Goal: Task Accomplishment & Management: Manage account settings

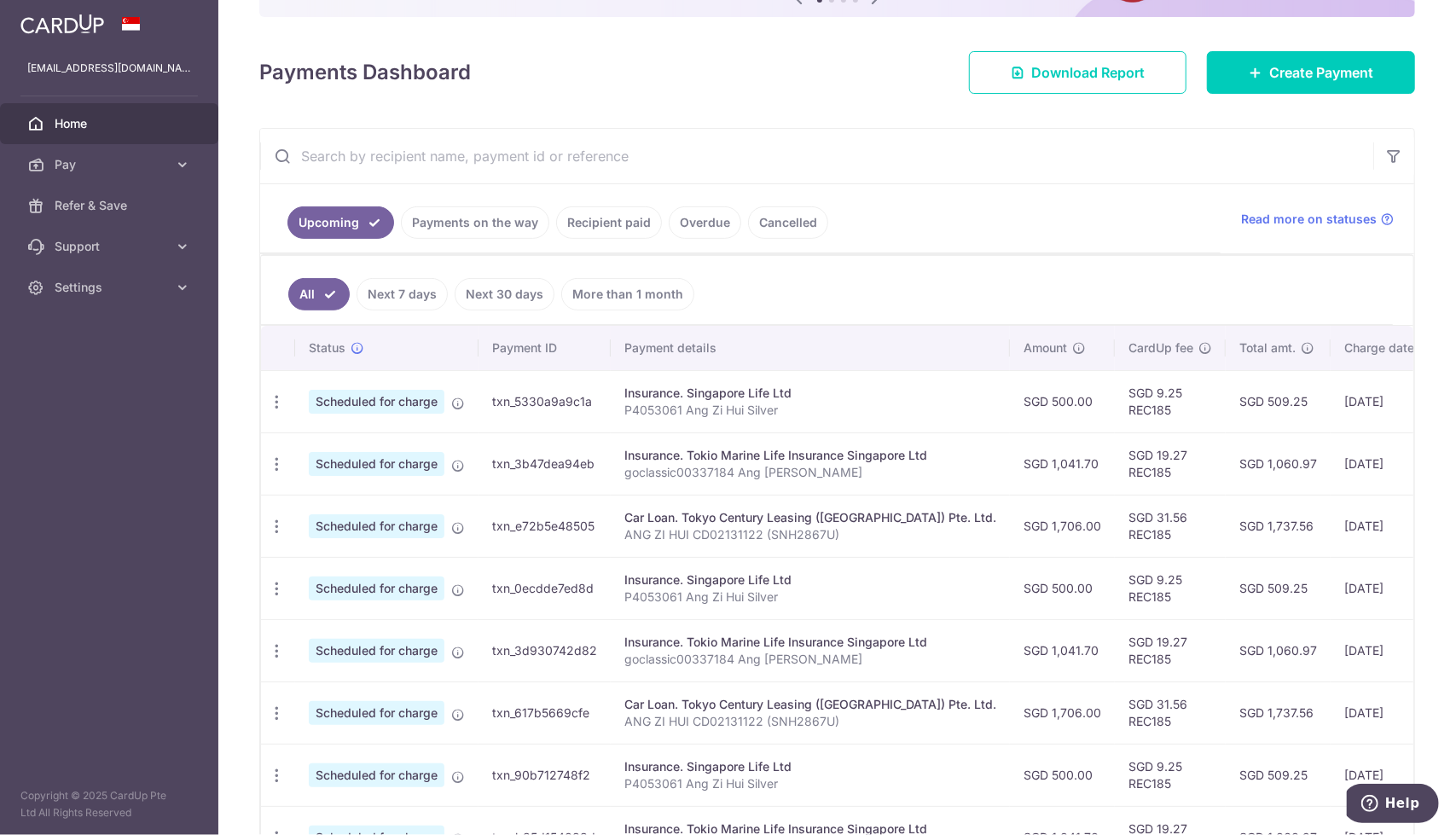
scroll to position [204, 0]
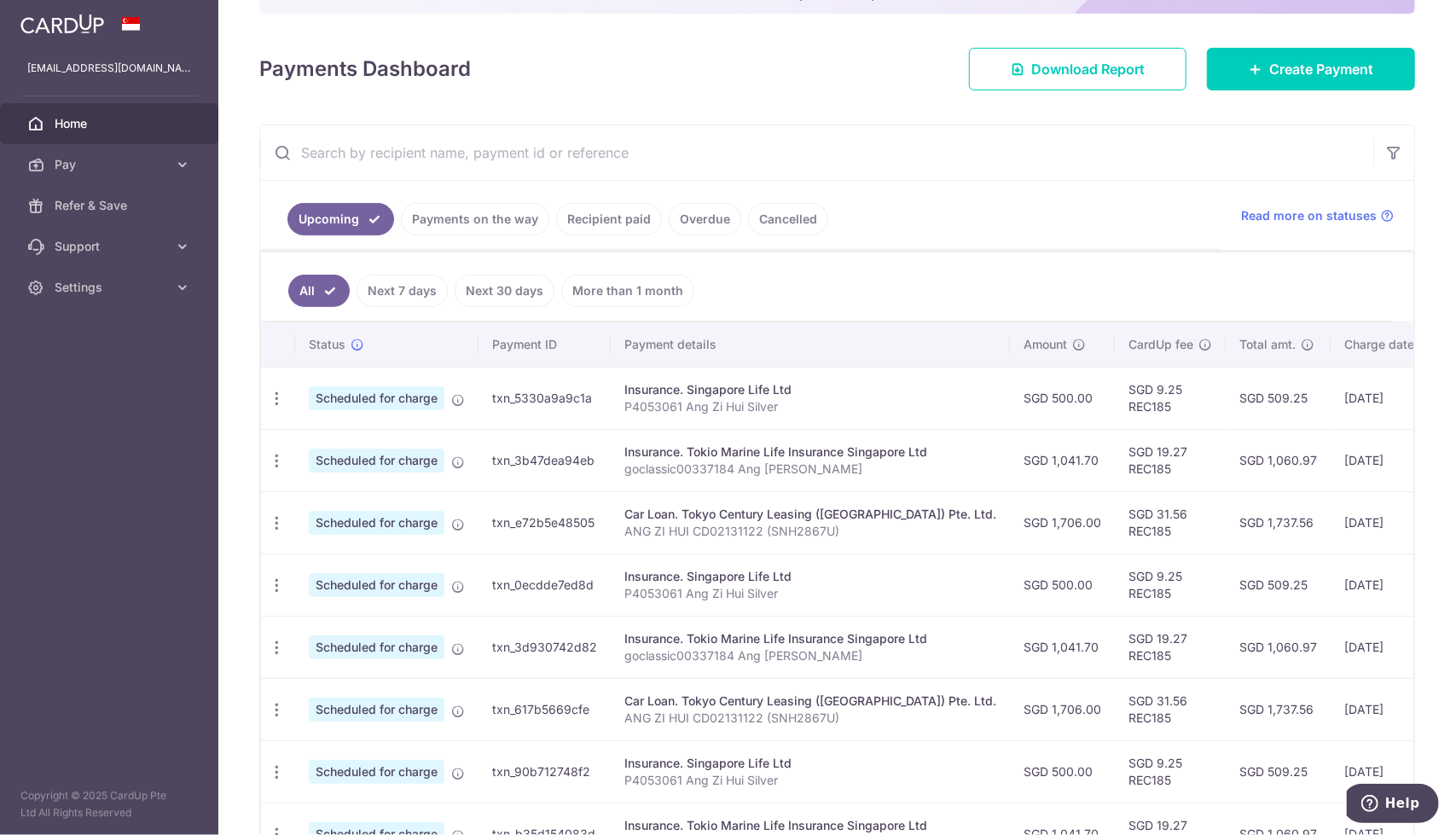
click at [768, 211] on link "Cancelled" at bounding box center [789, 219] width 80 height 32
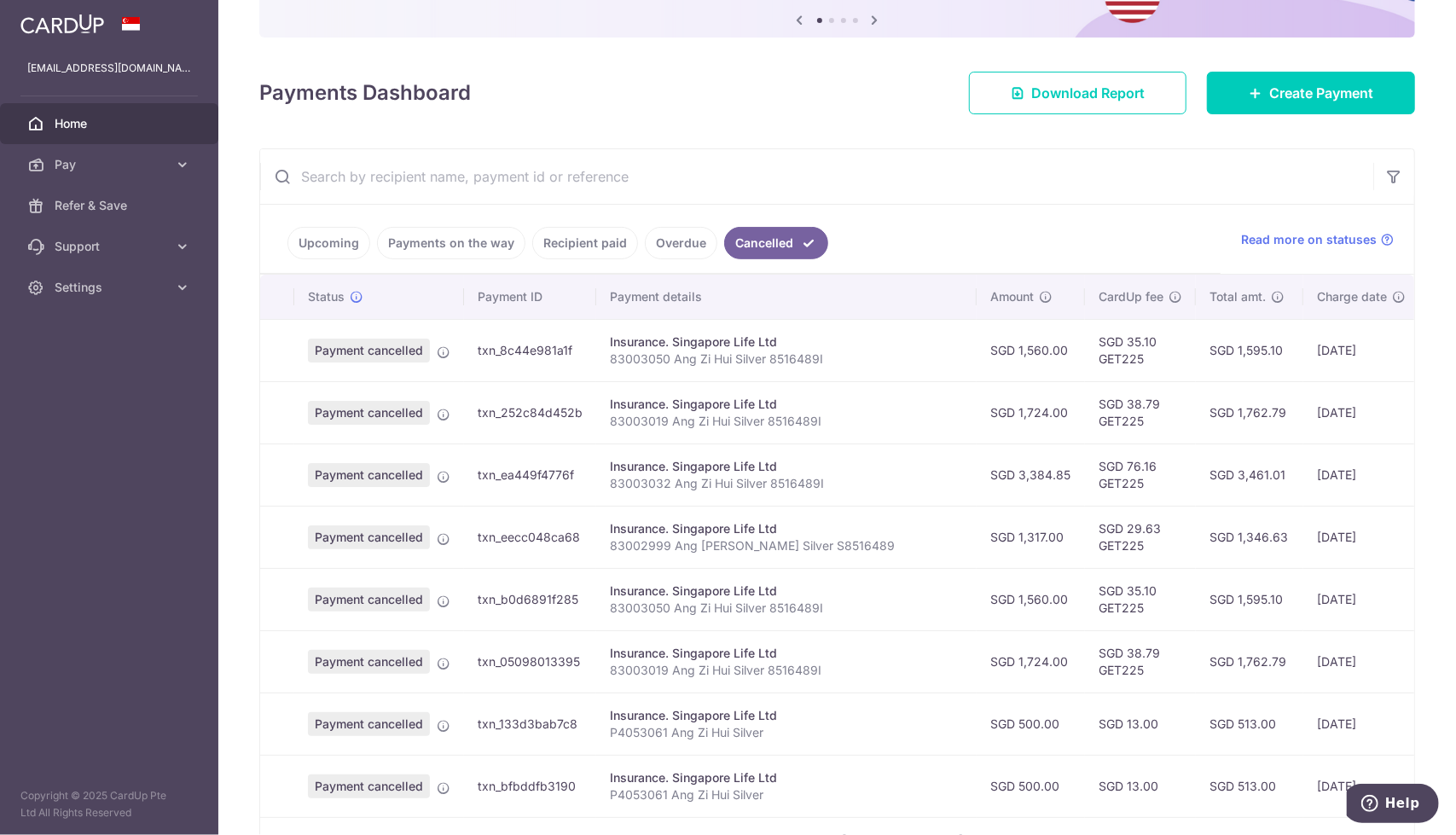
scroll to position [412, 0]
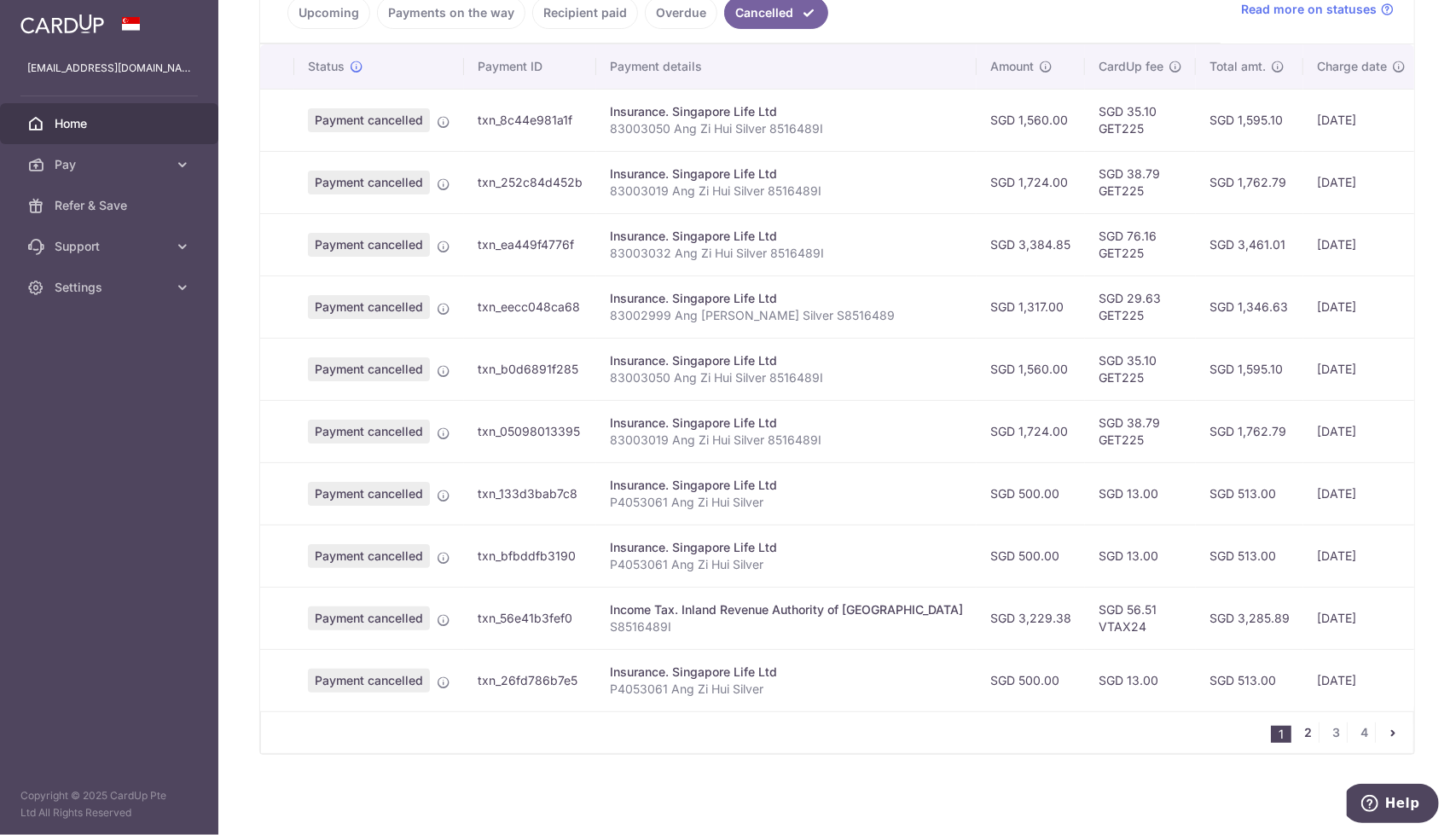
click at [1299, 736] on link "2" at bounding box center [1308, 732] width 20 height 20
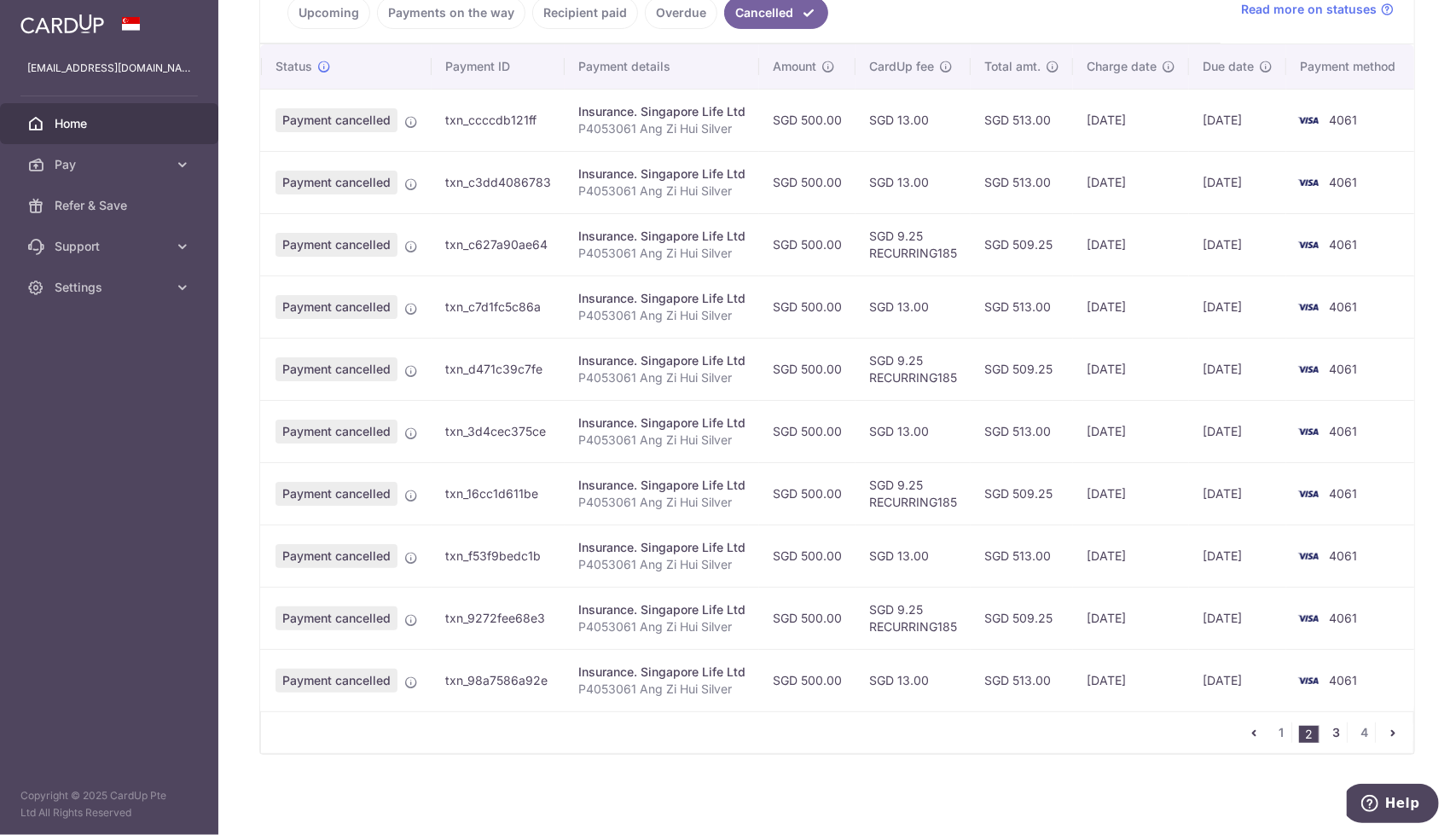
click at [1327, 733] on link "3" at bounding box center [1337, 732] width 20 height 20
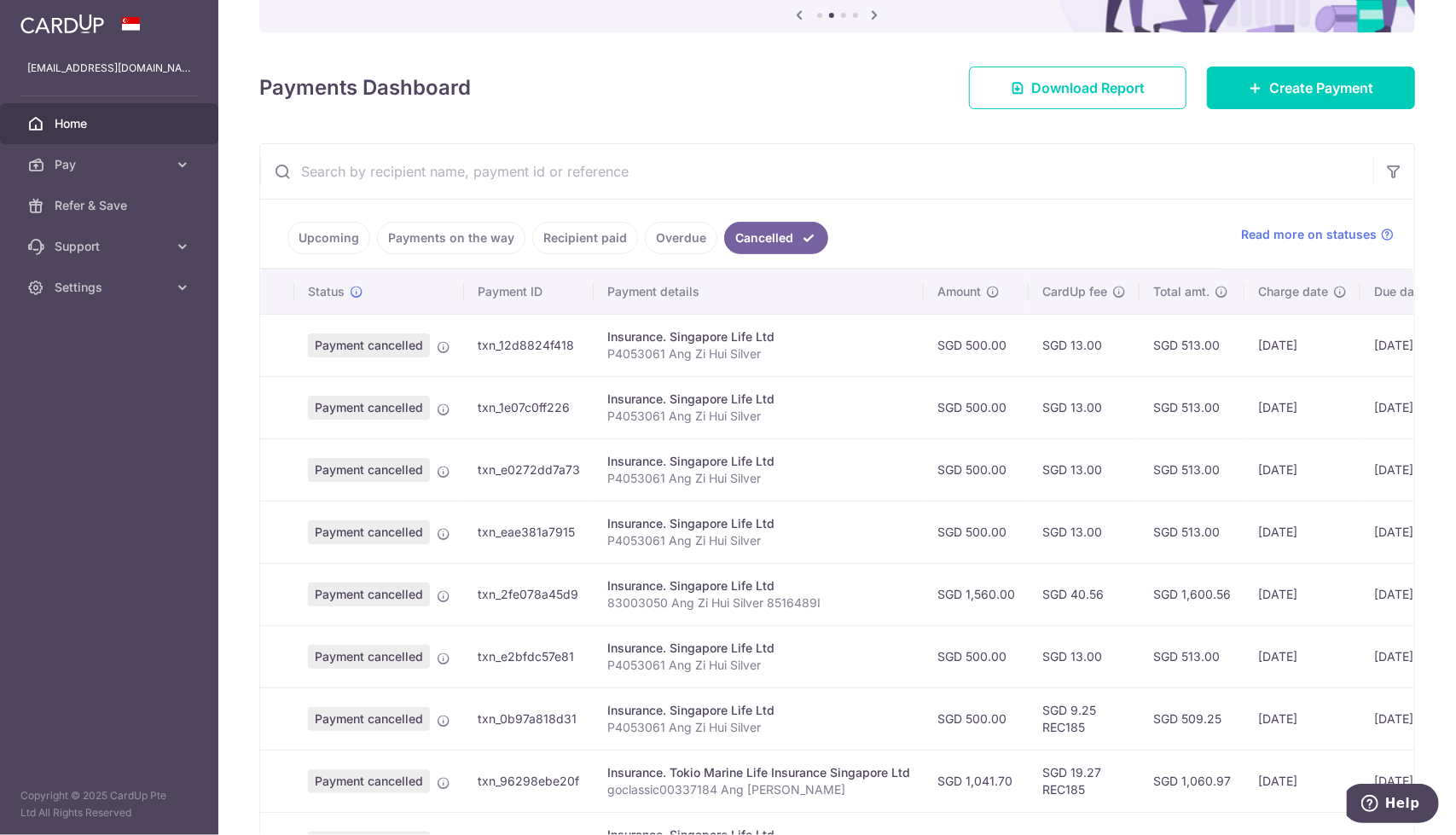
scroll to position [171, 0]
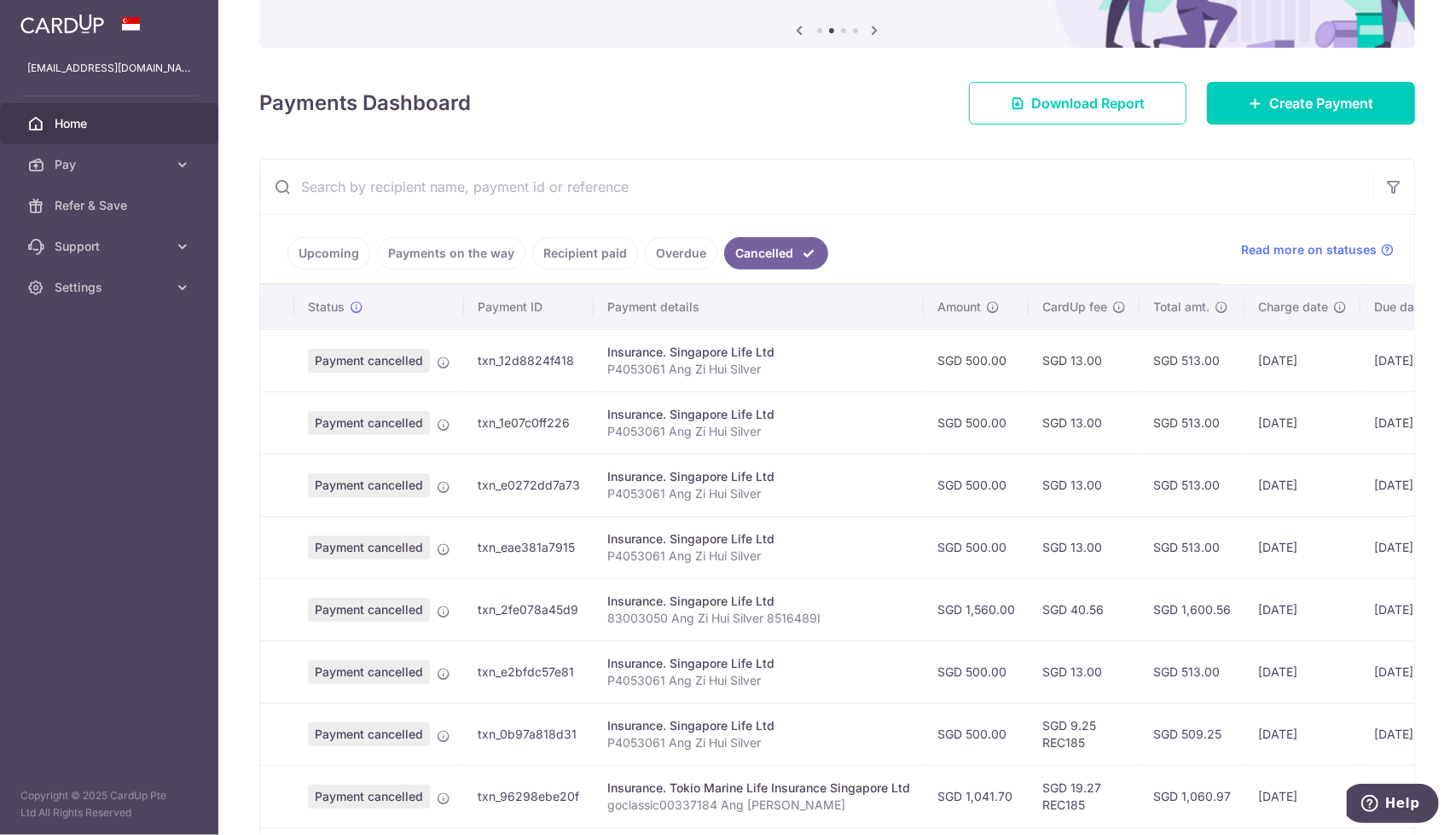
click at [425, 258] on link "Payments on the way" at bounding box center [451, 253] width 148 height 32
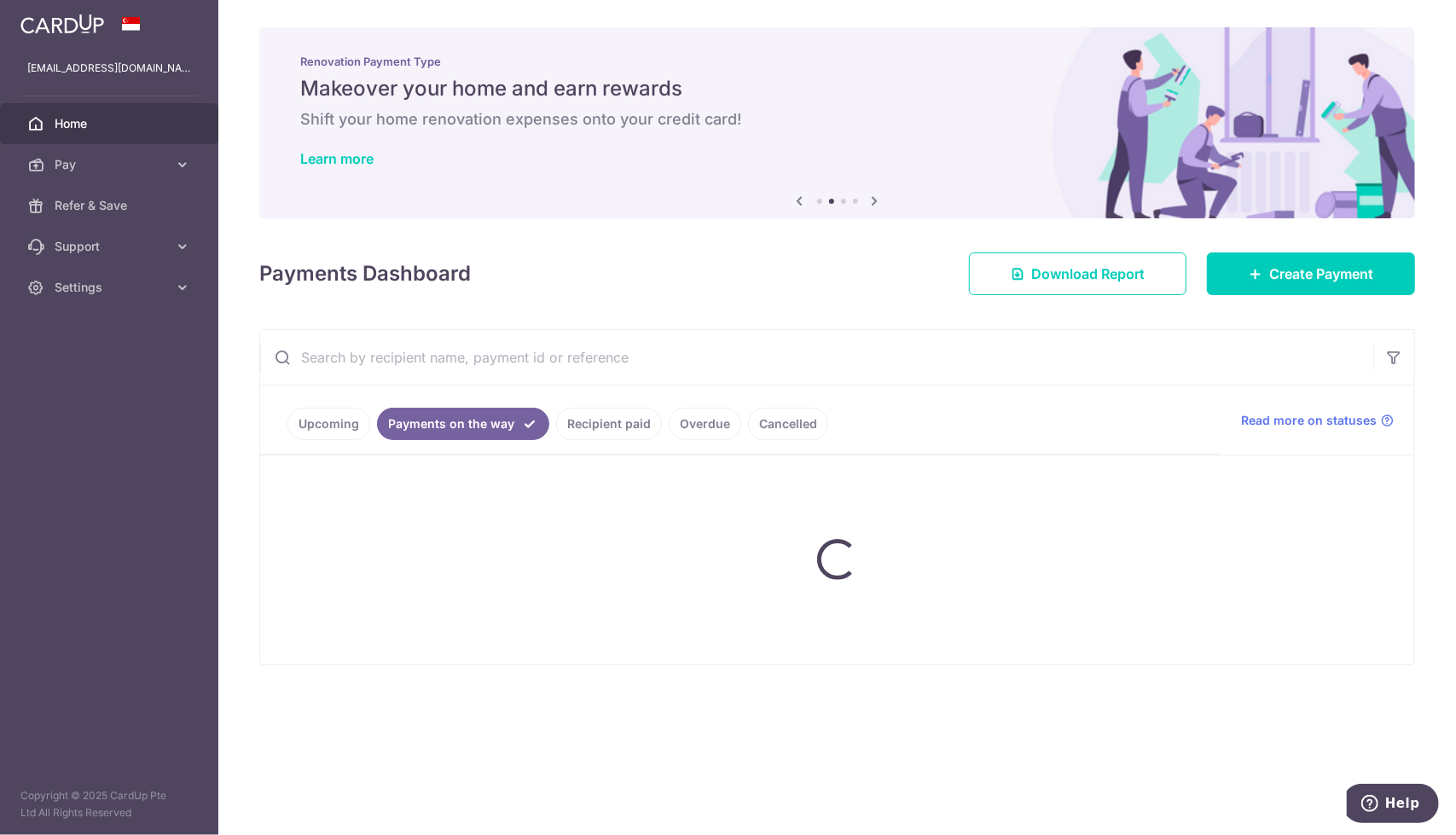
scroll to position [0, 0]
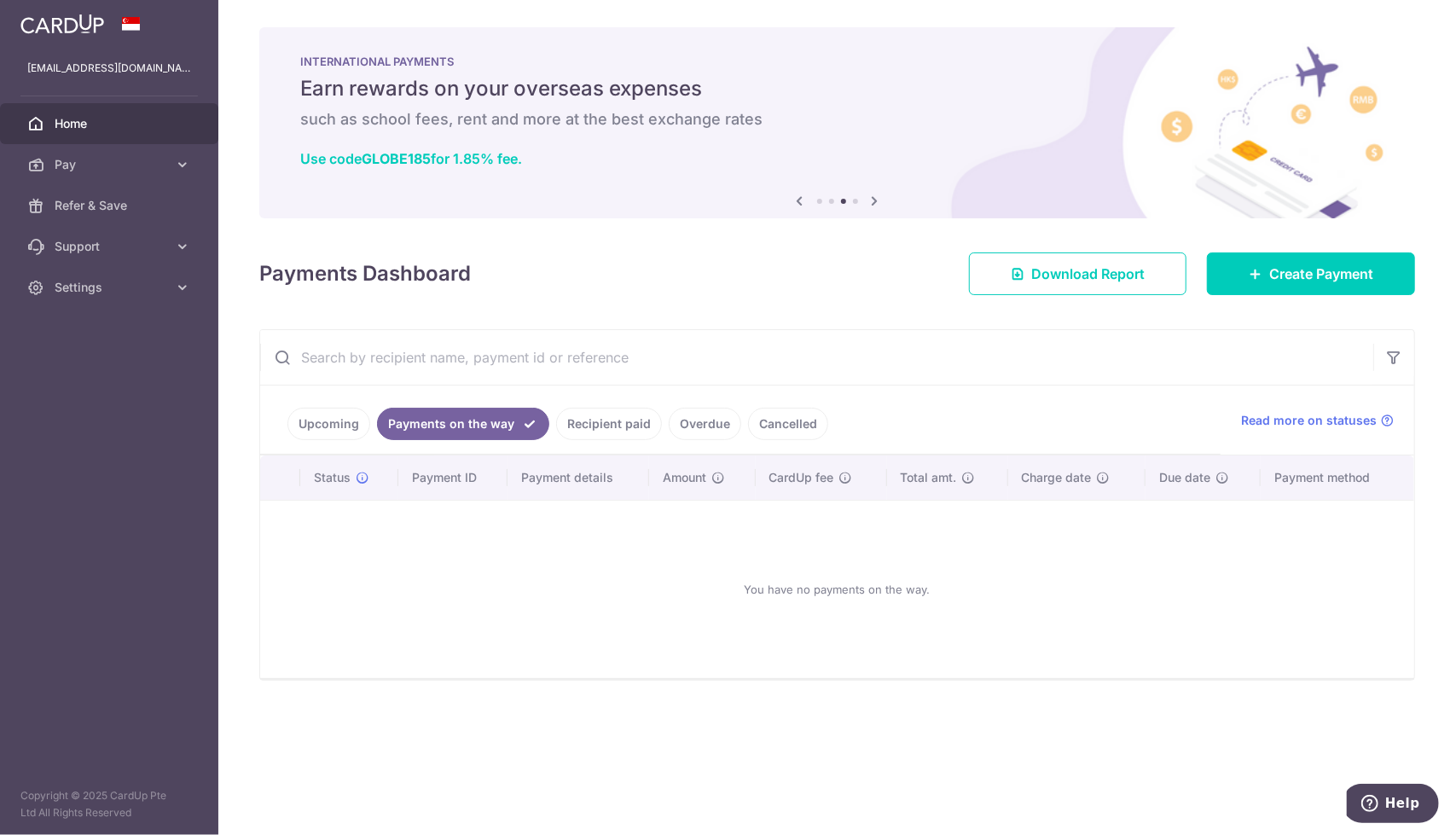
click at [334, 419] on link "Upcoming" at bounding box center [328, 424] width 83 height 32
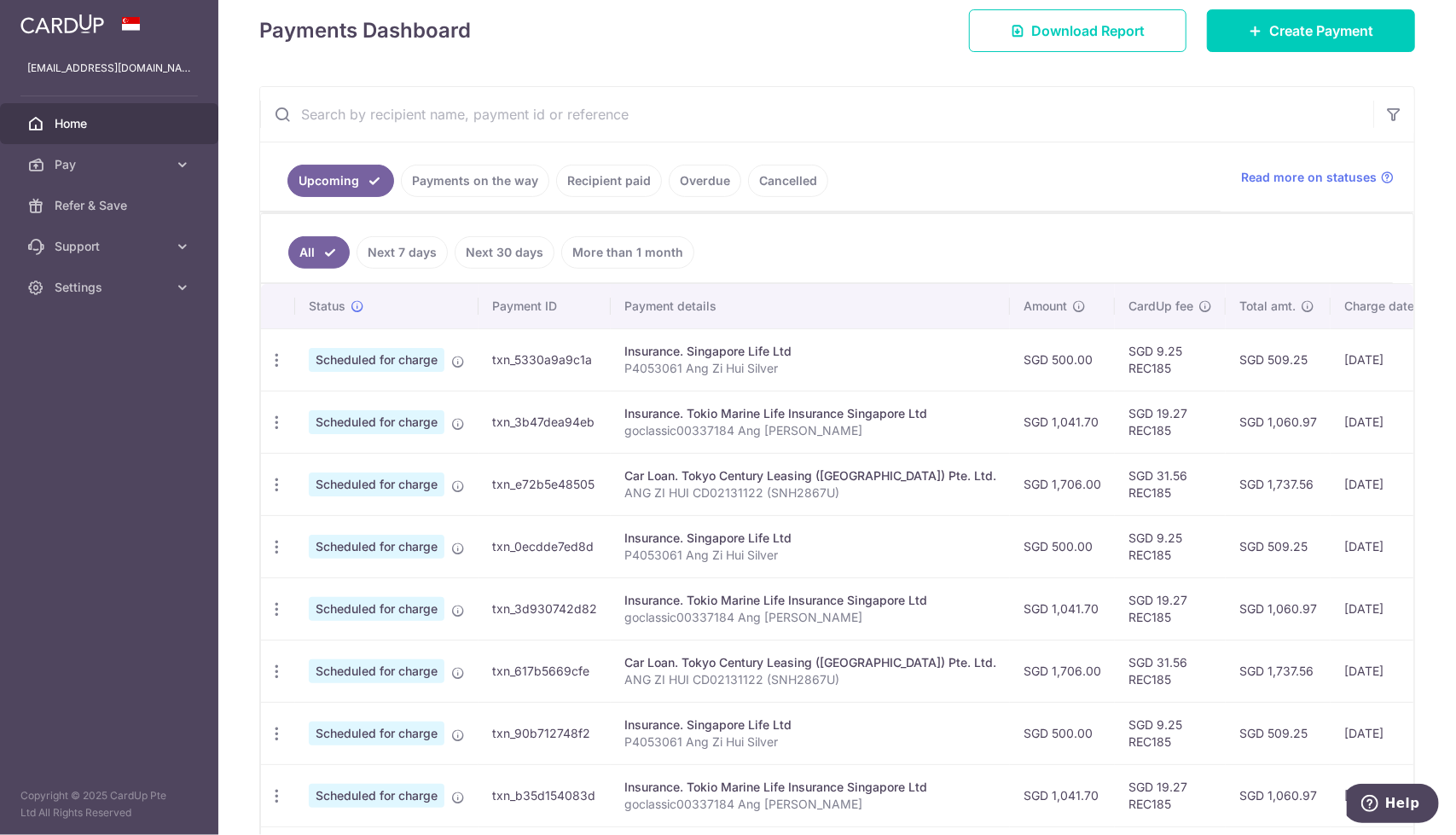
scroll to position [239, 0]
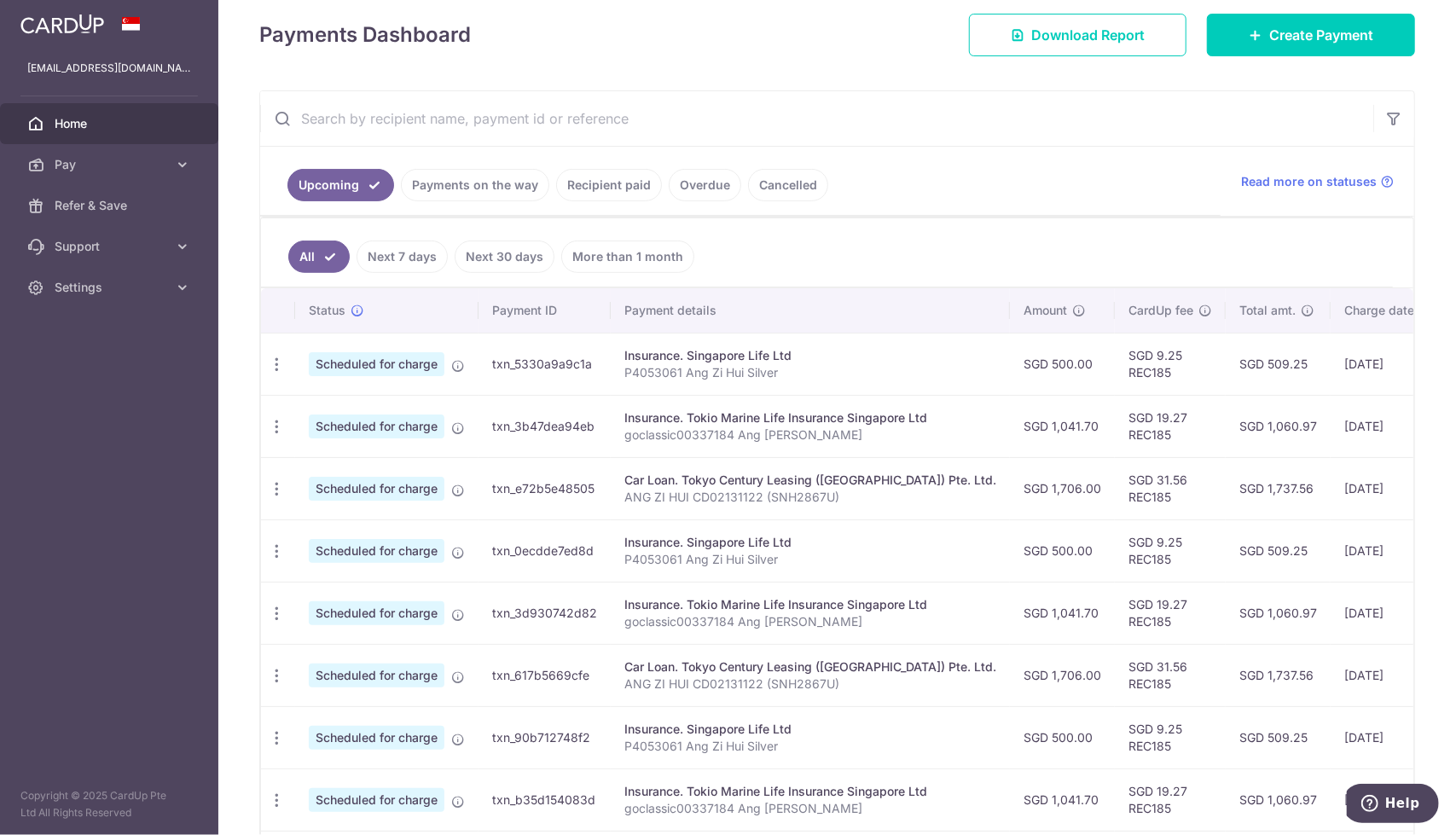
click at [480, 189] on link "Payments on the way" at bounding box center [475, 185] width 148 height 32
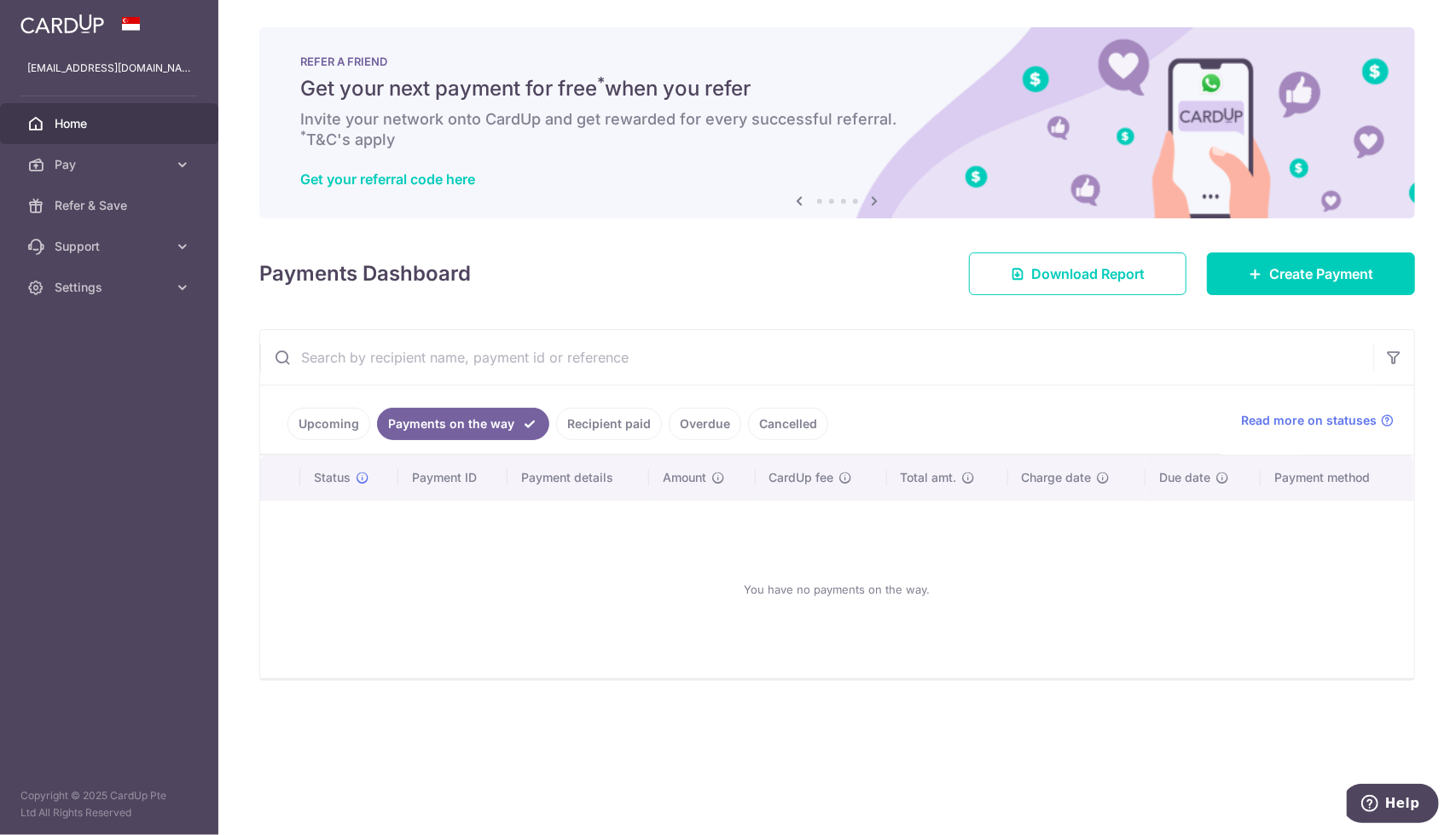
scroll to position [0, 0]
click at [601, 419] on link "Recipient paid" at bounding box center [609, 424] width 106 height 32
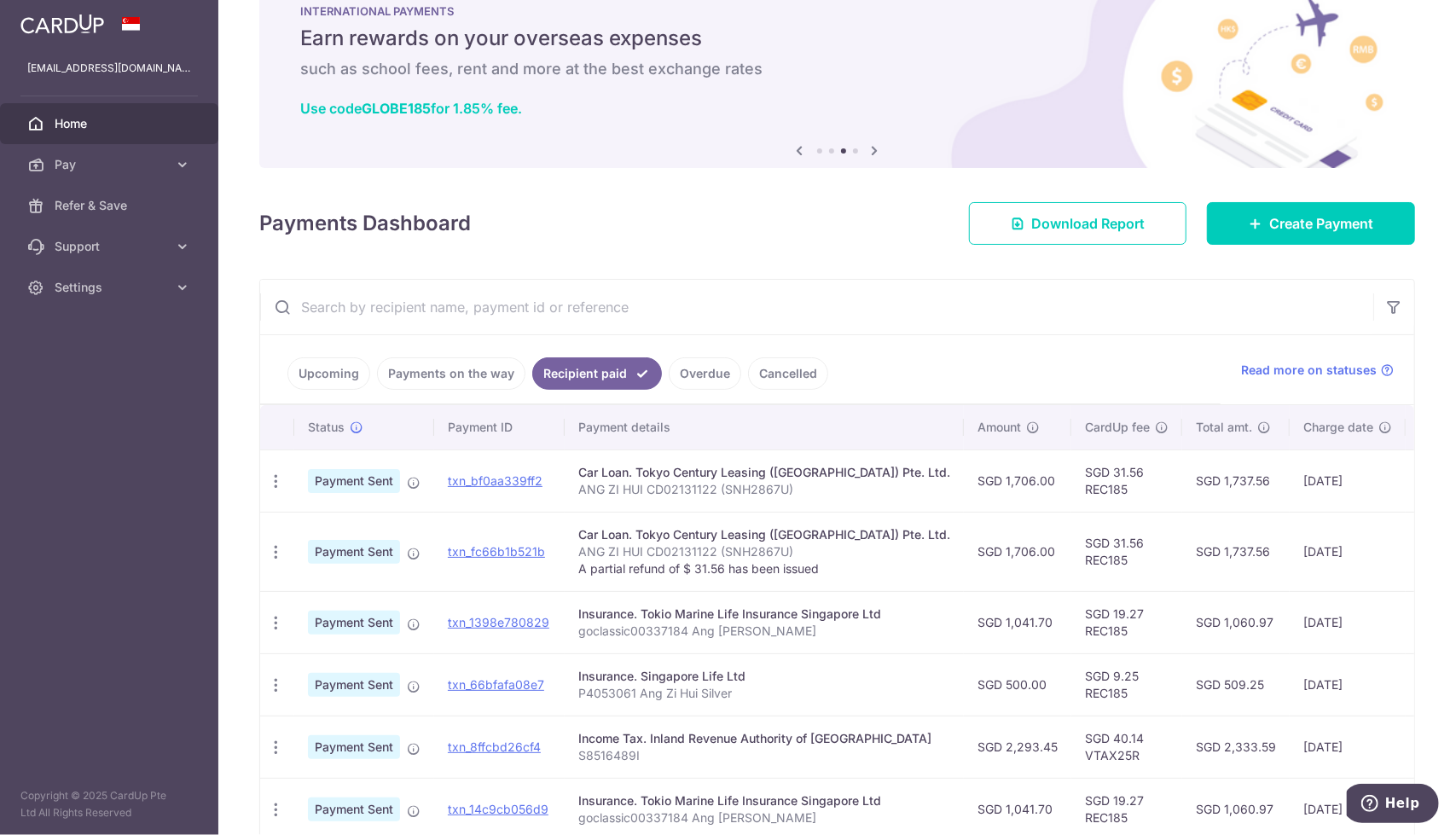
scroll to position [52, 0]
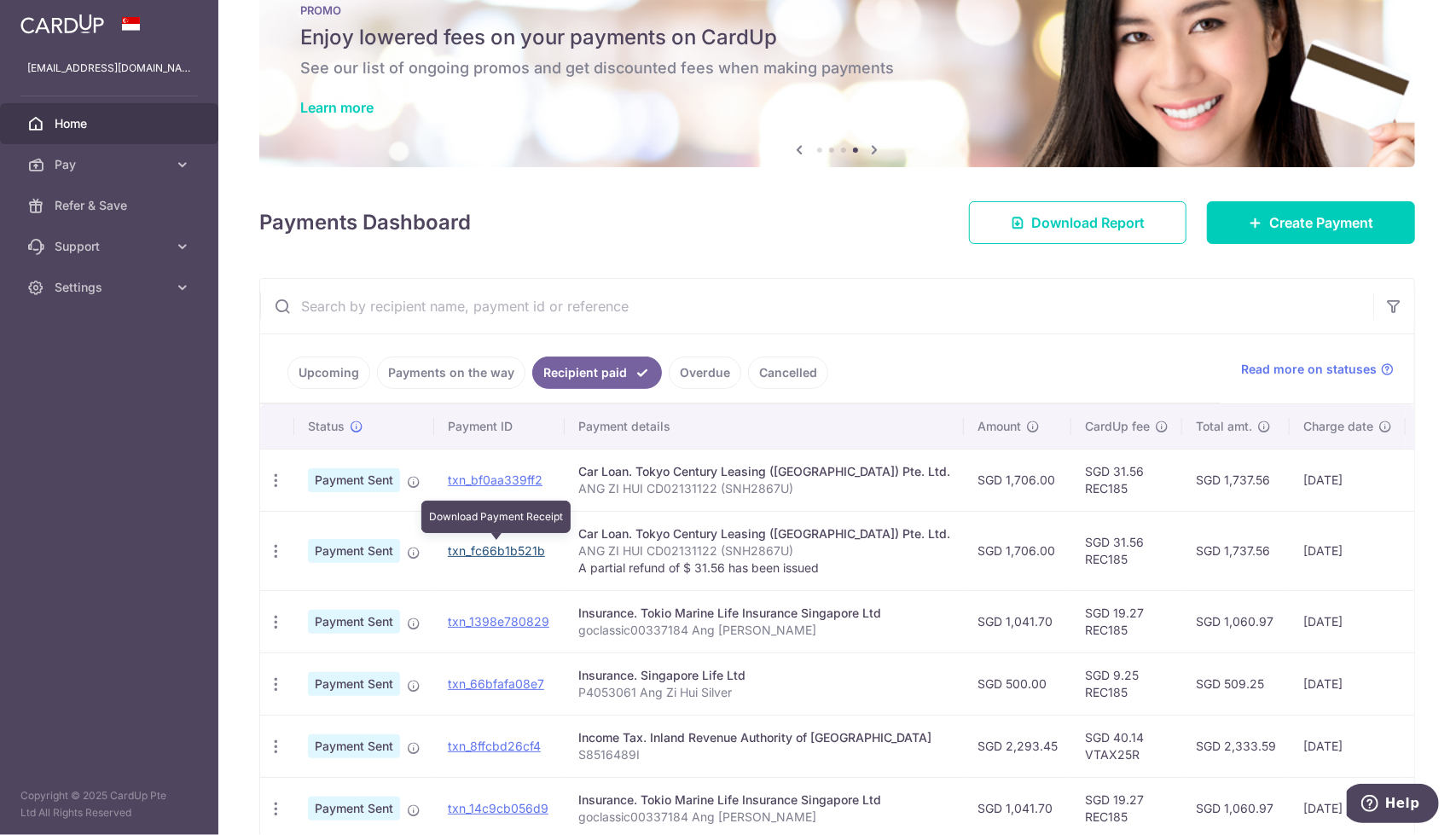
click at [501, 553] on link "txn_fc66b1b521b" at bounding box center [496, 550] width 97 height 14
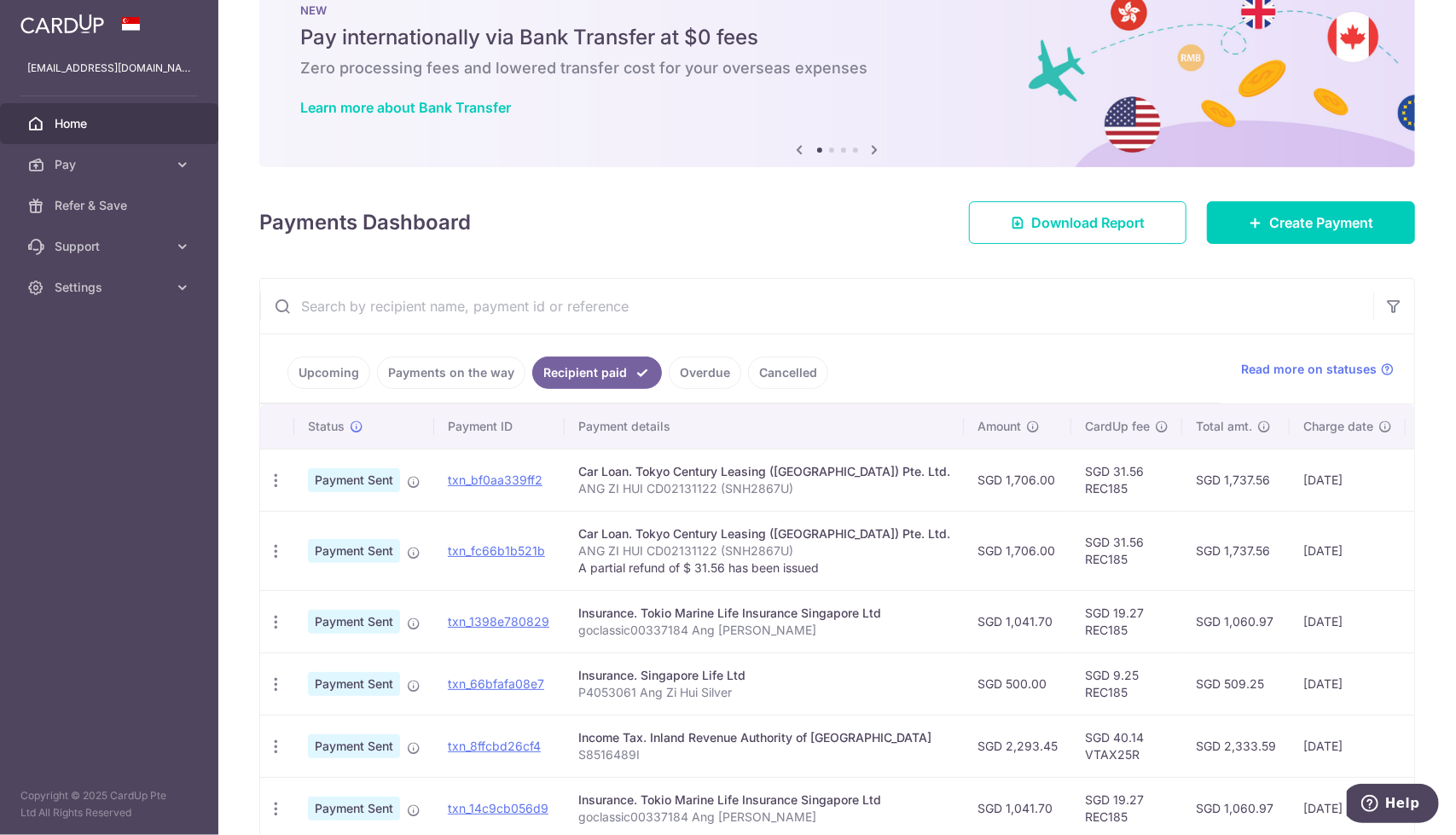
click at [412, 367] on link "Payments on the way" at bounding box center [451, 373] width 148 height 32
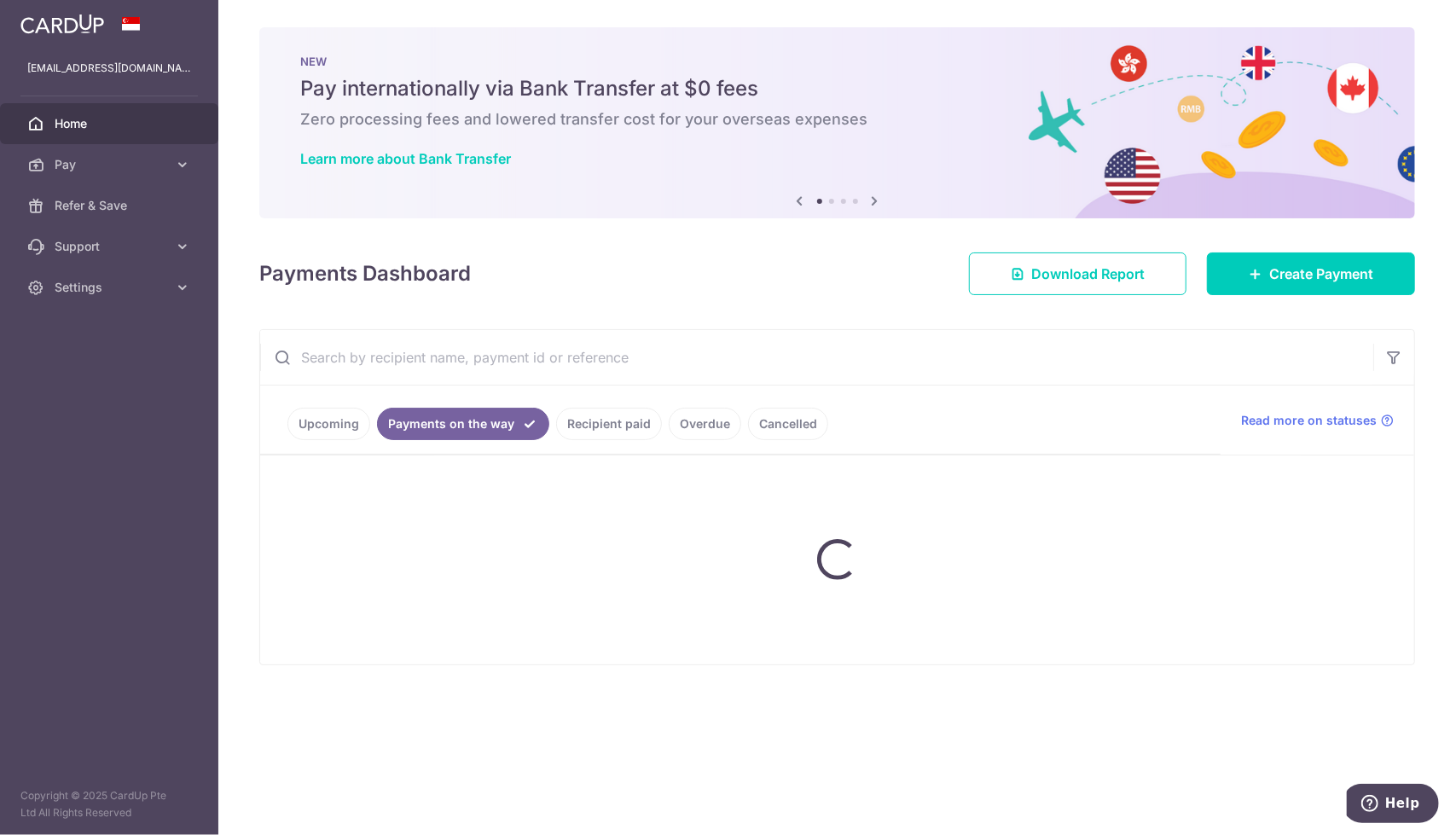
scroll to position [0, 0]
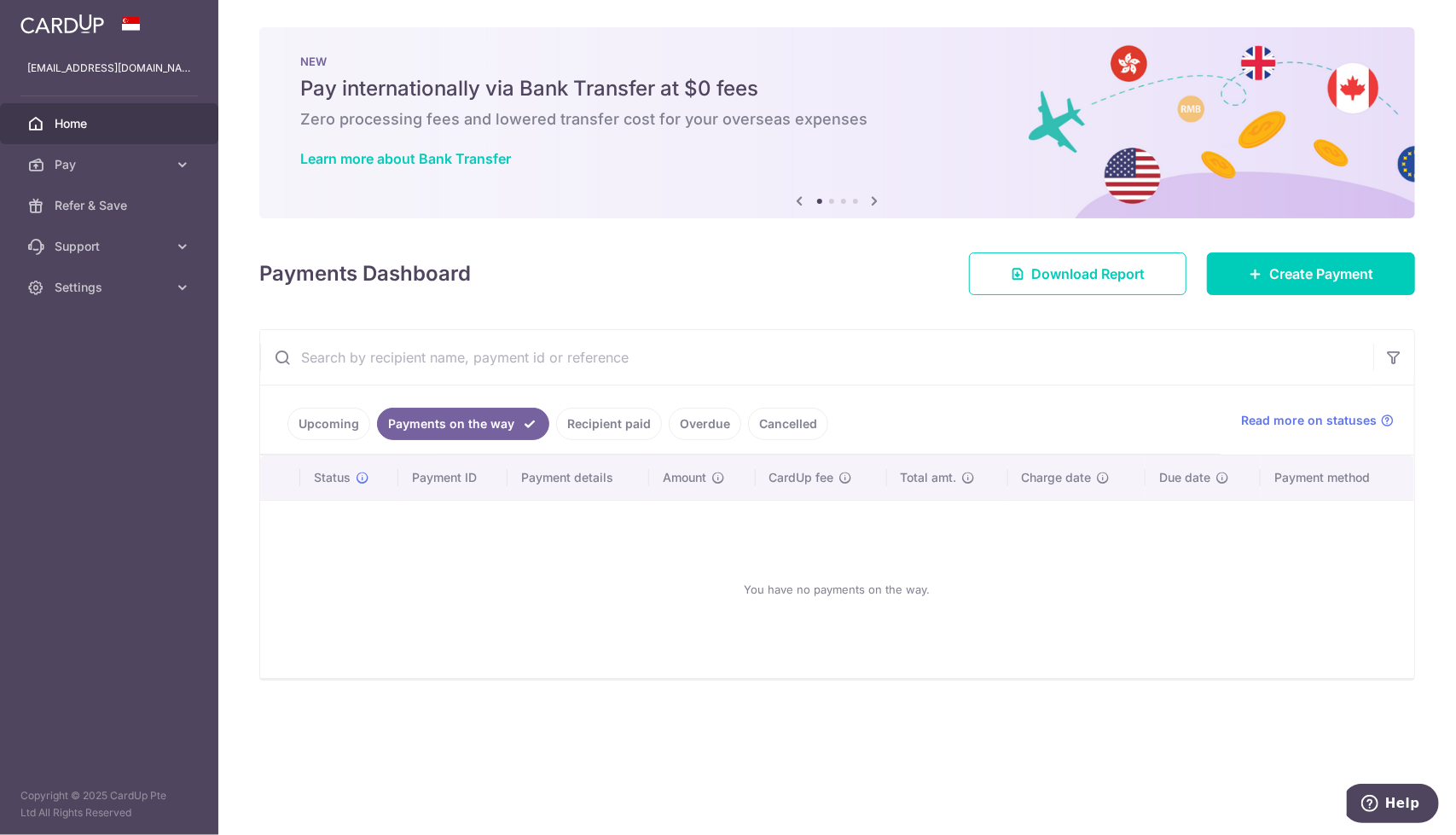
click at [322, 428] on link "Upcoming" at bounding box center [328, 424] width 83 height 32
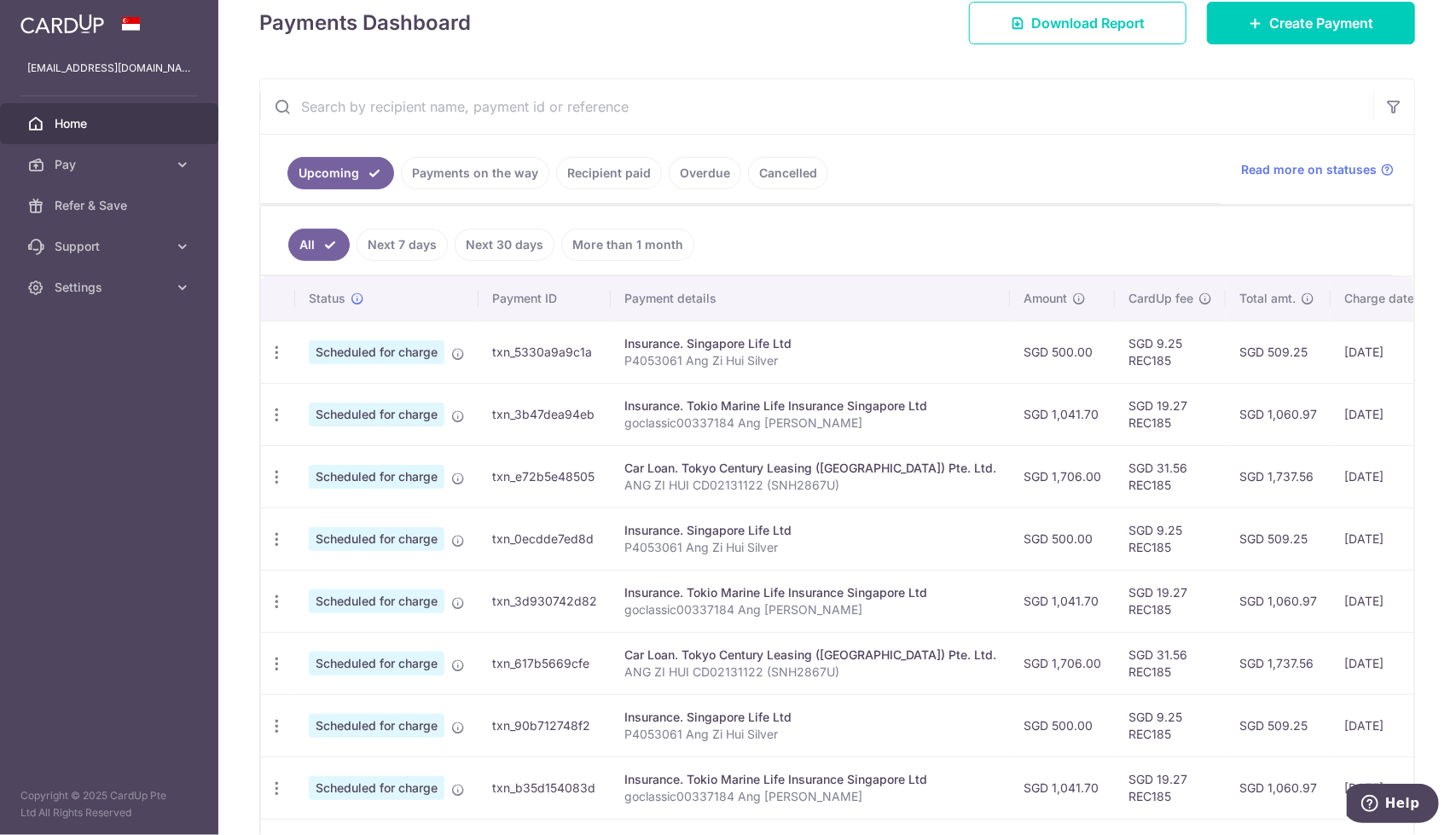
scroll to position [260, 0]
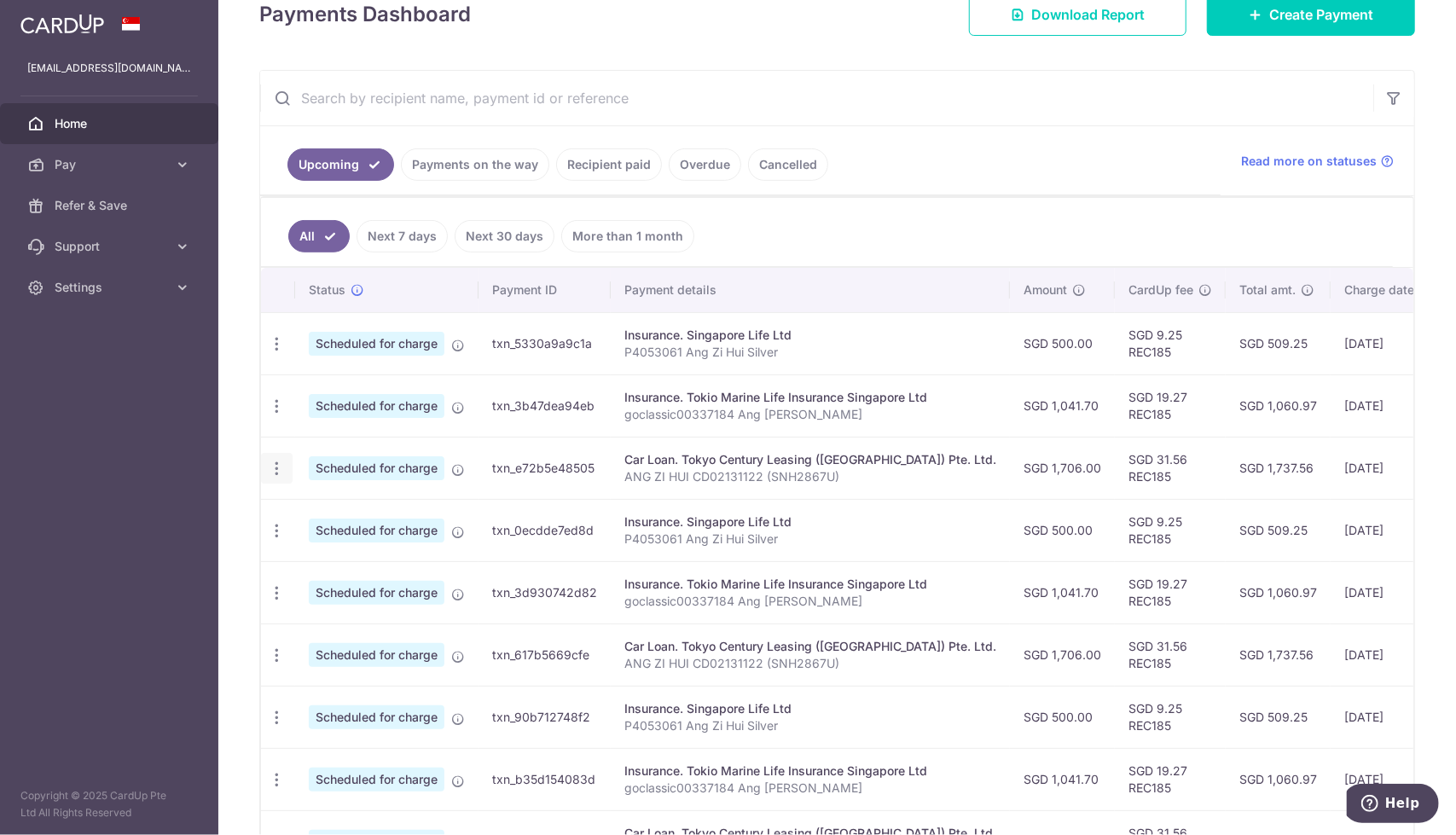
click at [275, 353] on icon "button" at bounding box center [277, 344] width 18 height 18
click at [344, 512] on span "Update payment" at bounding box center [368, 514] width 116 height 20
radio input "true"
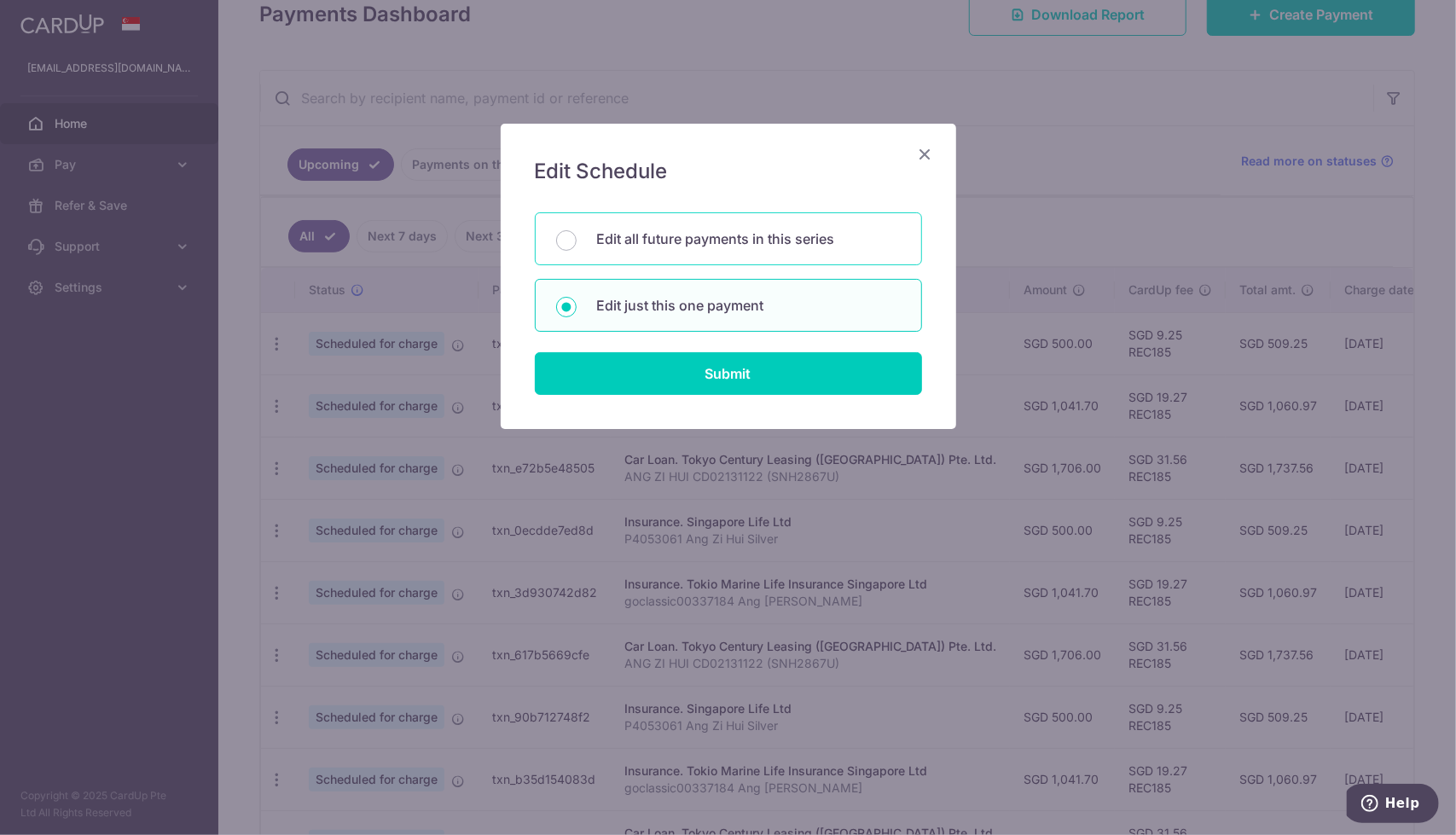
click at [650, 244] on p "Edit all future payments in this series" at bounding box center [749, 238] width 304 height 20
click at [577, 244] on input "Edit all future payments in this series" at bounding box center [566, 240] width 20 height 20
radio input "true"
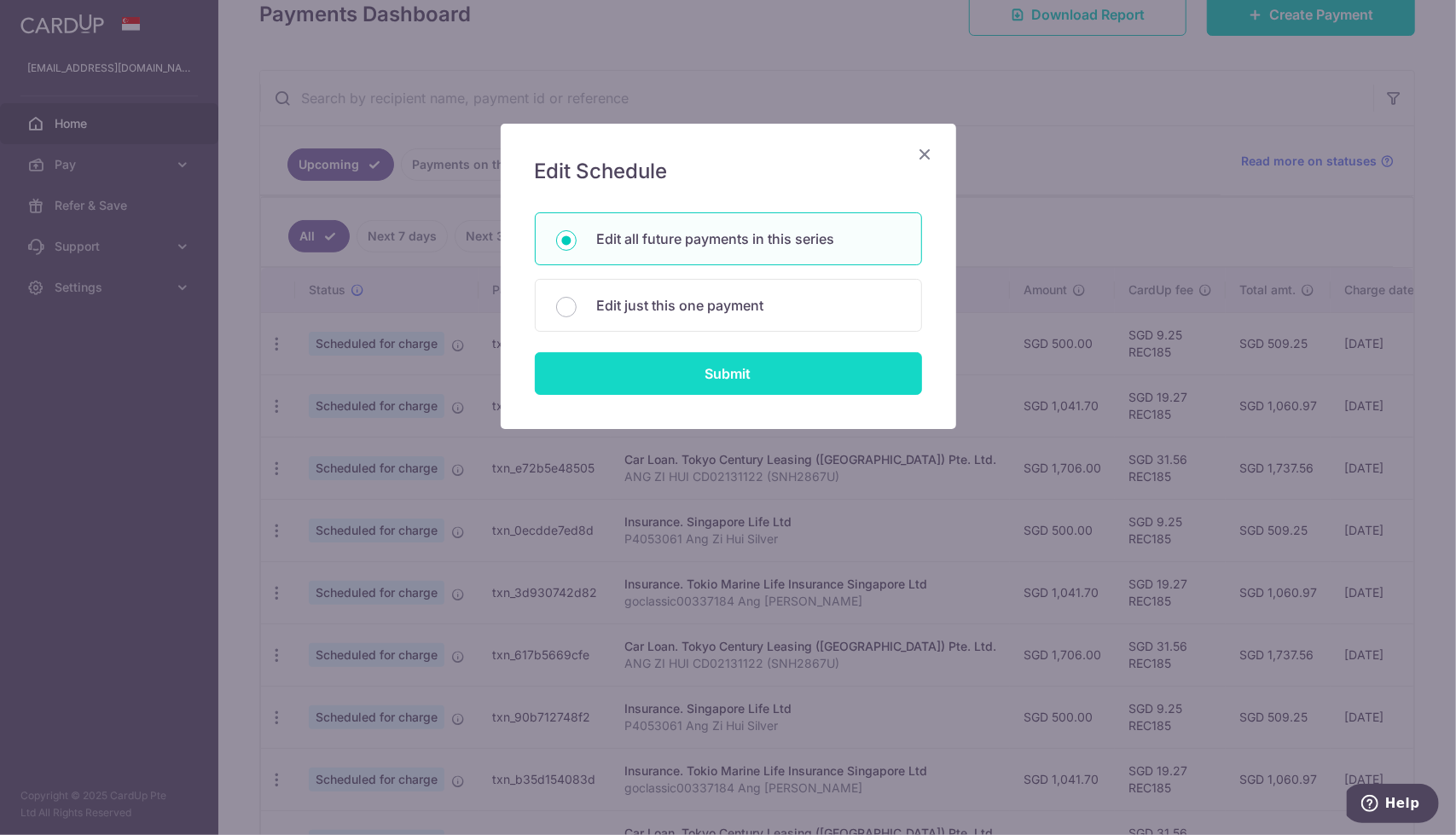
click at [683, 372] on input "Submit" at bounding box center [728, 373] width 388 height 43
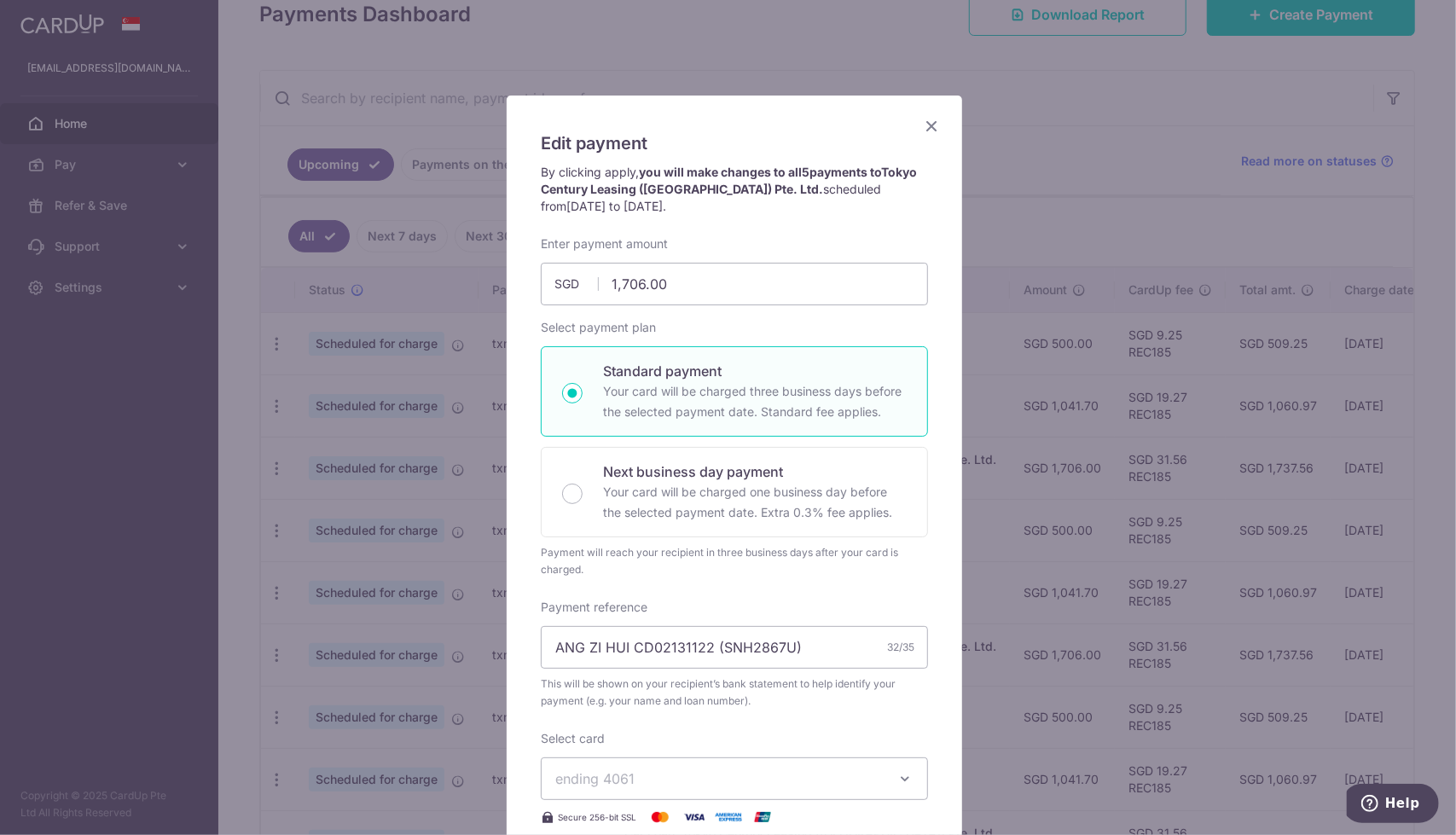
scroll to position [83, 0]
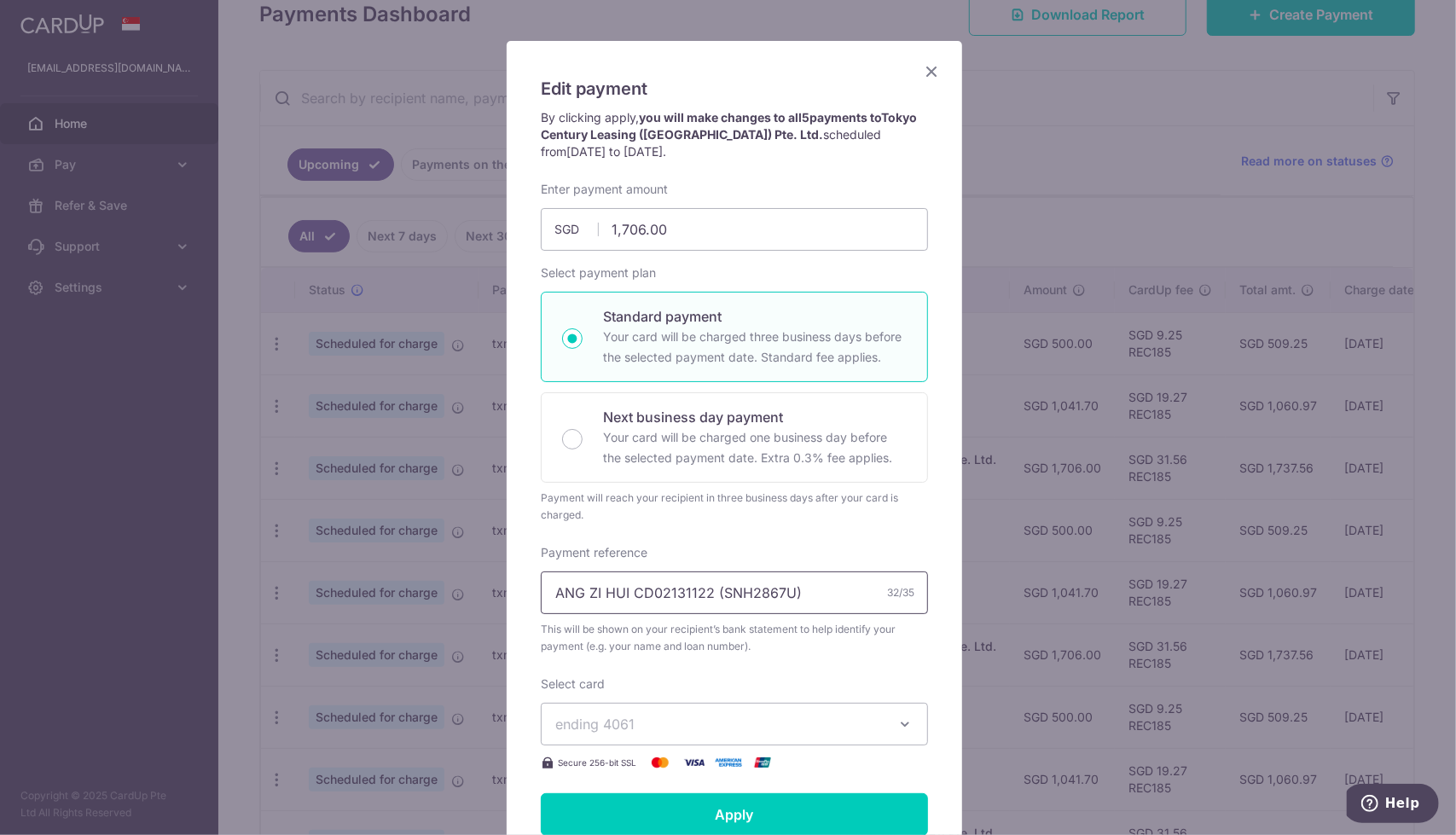
click at [826, 586] on input "ANG ZI HUI CD02131122 (SNH2867U)" at bounding box center [735, 593] width 388 height 43
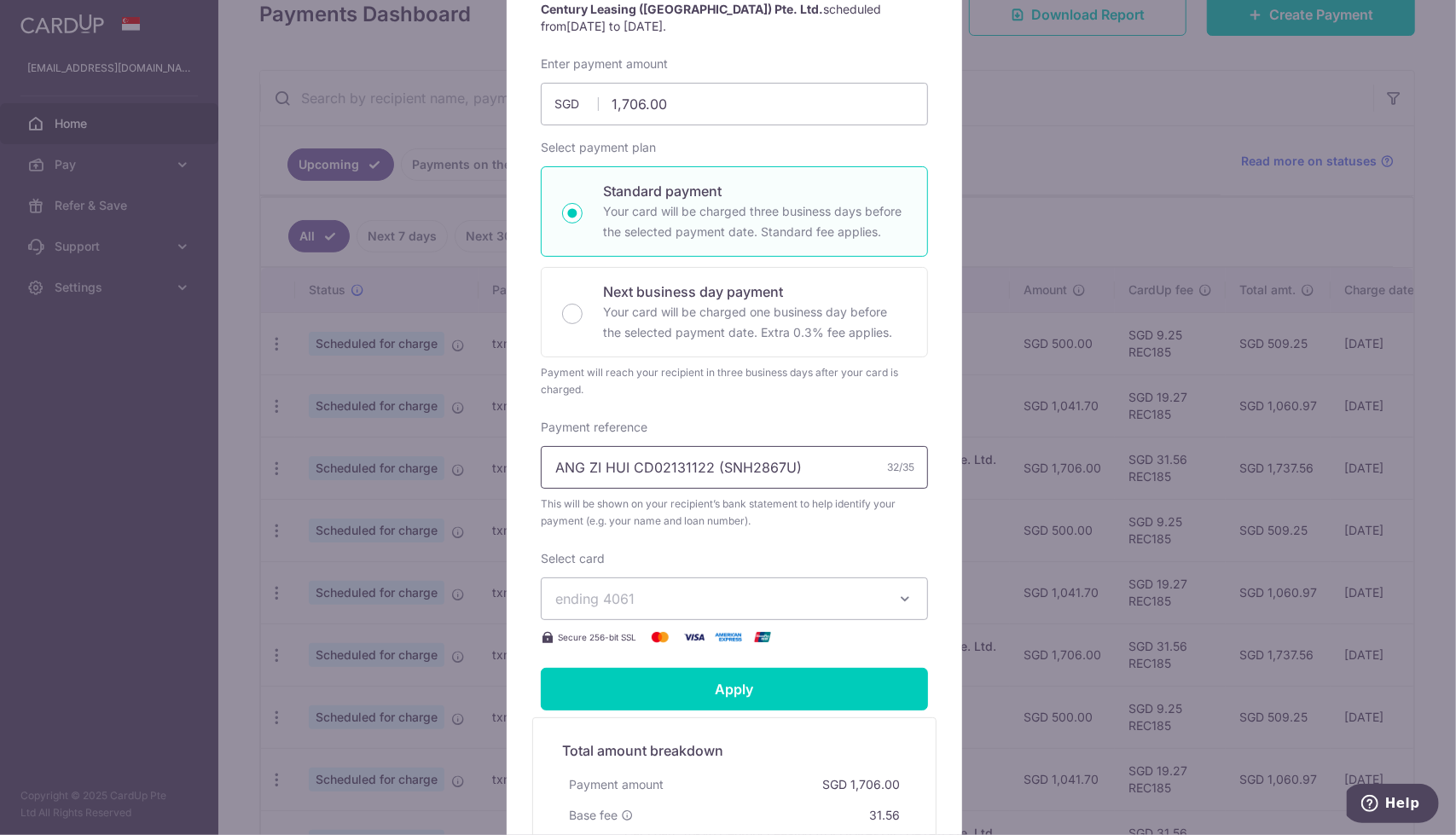
scroll to position [0, 0]
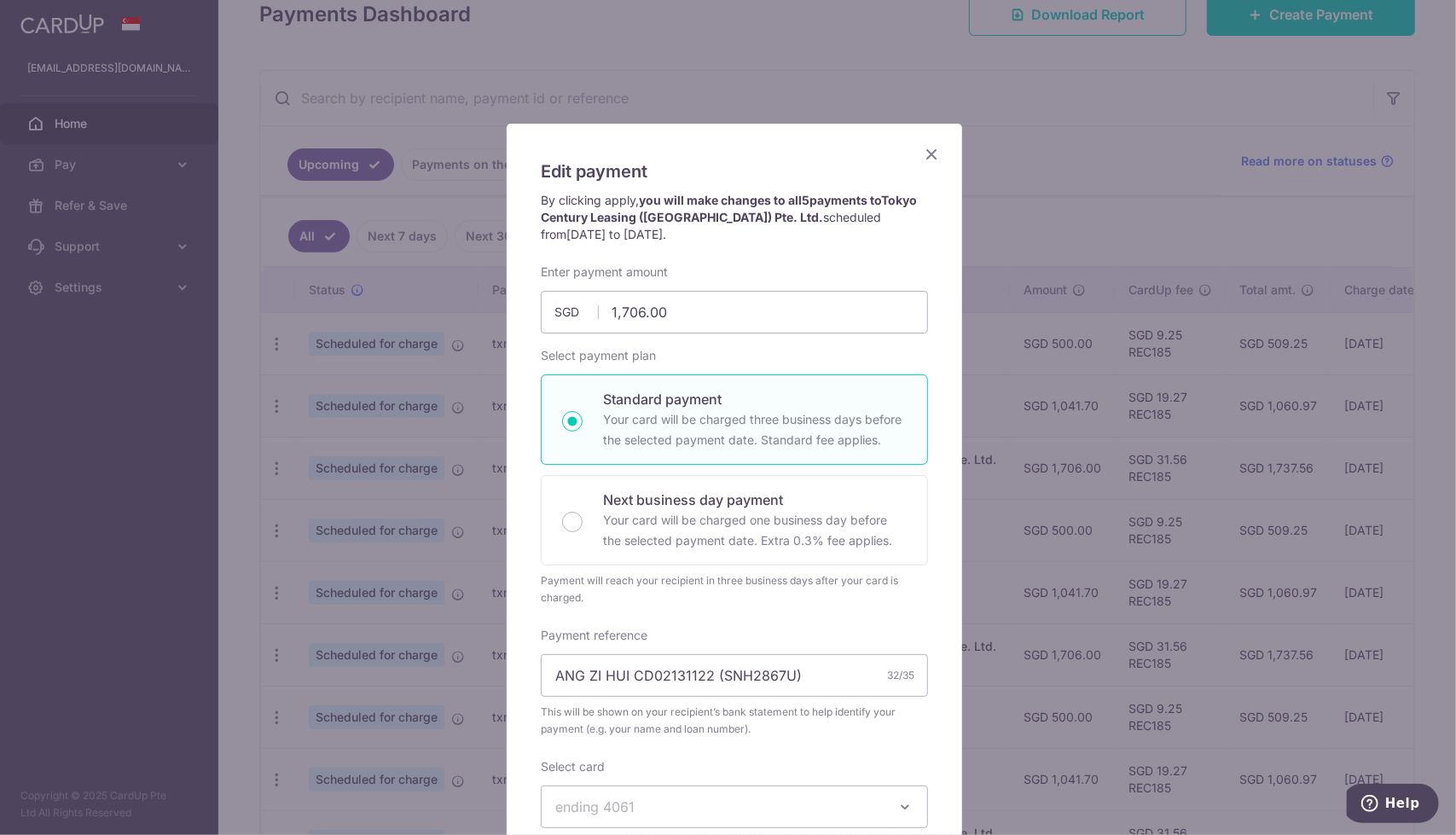
click at [926, 155] on icon "Close" at bounding box center [931, 154] width 20 height 21
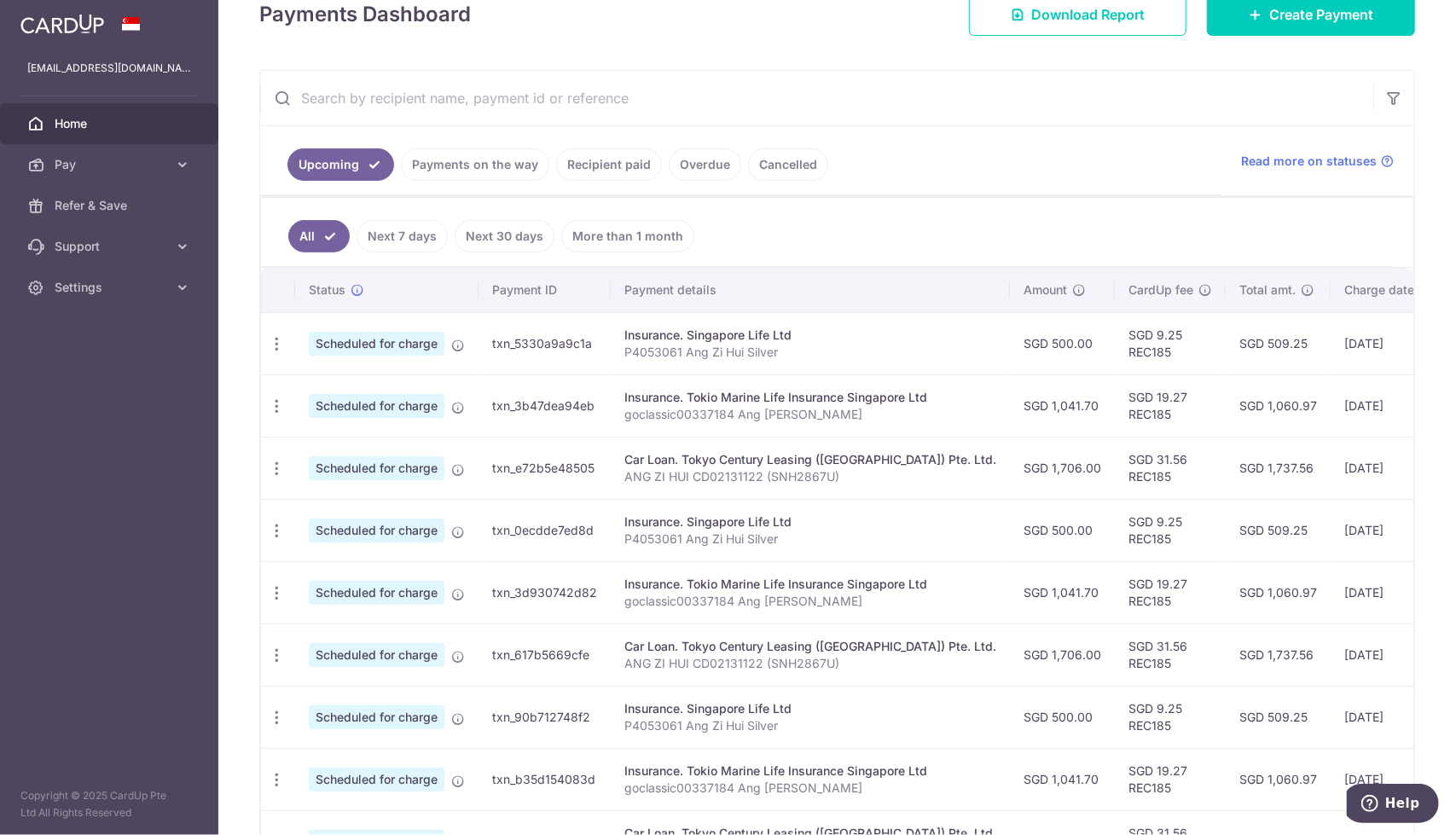
scroll to position [484, 0]
